Goal: Check status: Check status

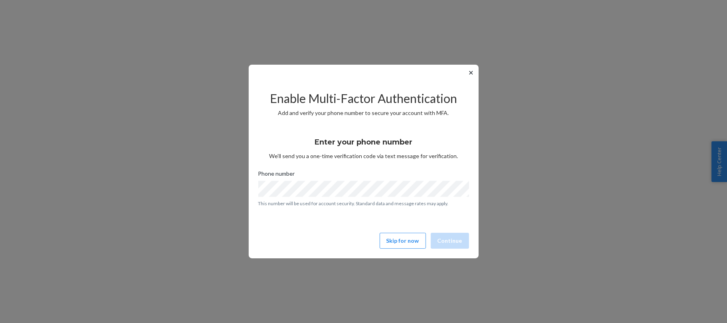
click at [473, 70] on button "✕" at bounding box center [471, 73] width 8 height 10
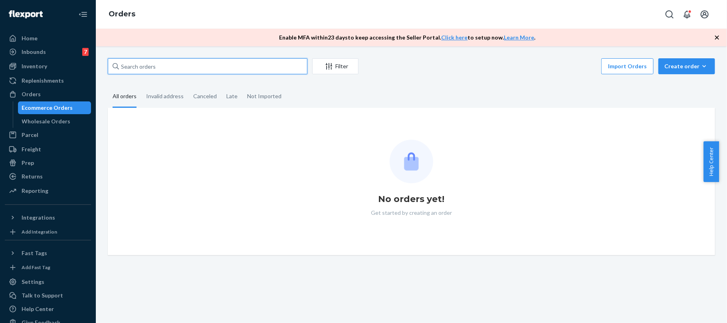
click at [141, 68] on input "text" at bounding box center [208, 66] width 200 height 16
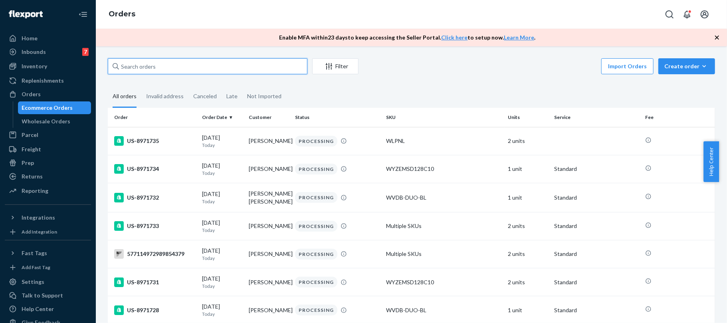
paste input "US-8948470"
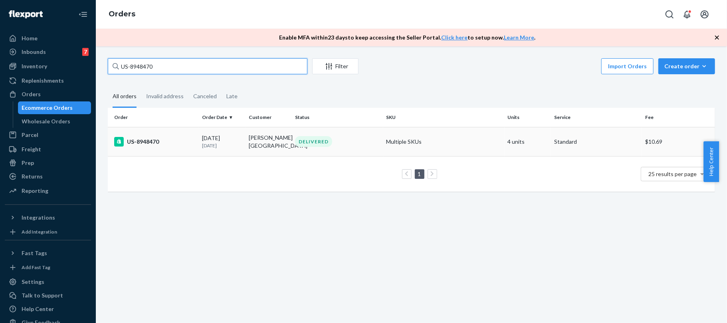
type input "US-8948470"
click at [174, 141] on div "US-8948470" at bounding box center [154, 142] width 81 height 10
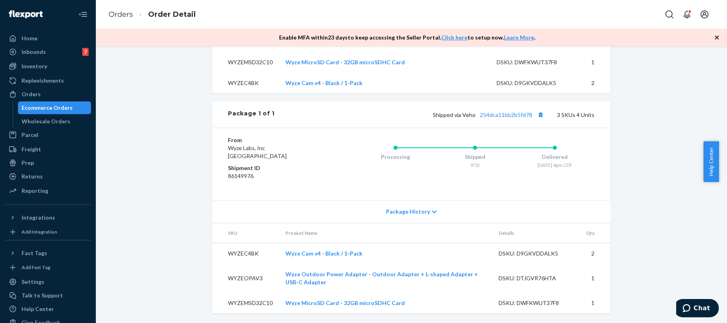
scroll to position [320, 0]
click at [502, 125] on div "Package 1 of 1 Shipped via Veho 254dca11bb2b5fd78 3 SKUs 4 Units" at bounding box center [412, 114] width 399 height 26
click at [513, 118] on link "254dca11bb2b5fd78" at bounding box center [507, 114] width 52 height 7
